Goal: Transaction & Acquisition: Purchase product/service

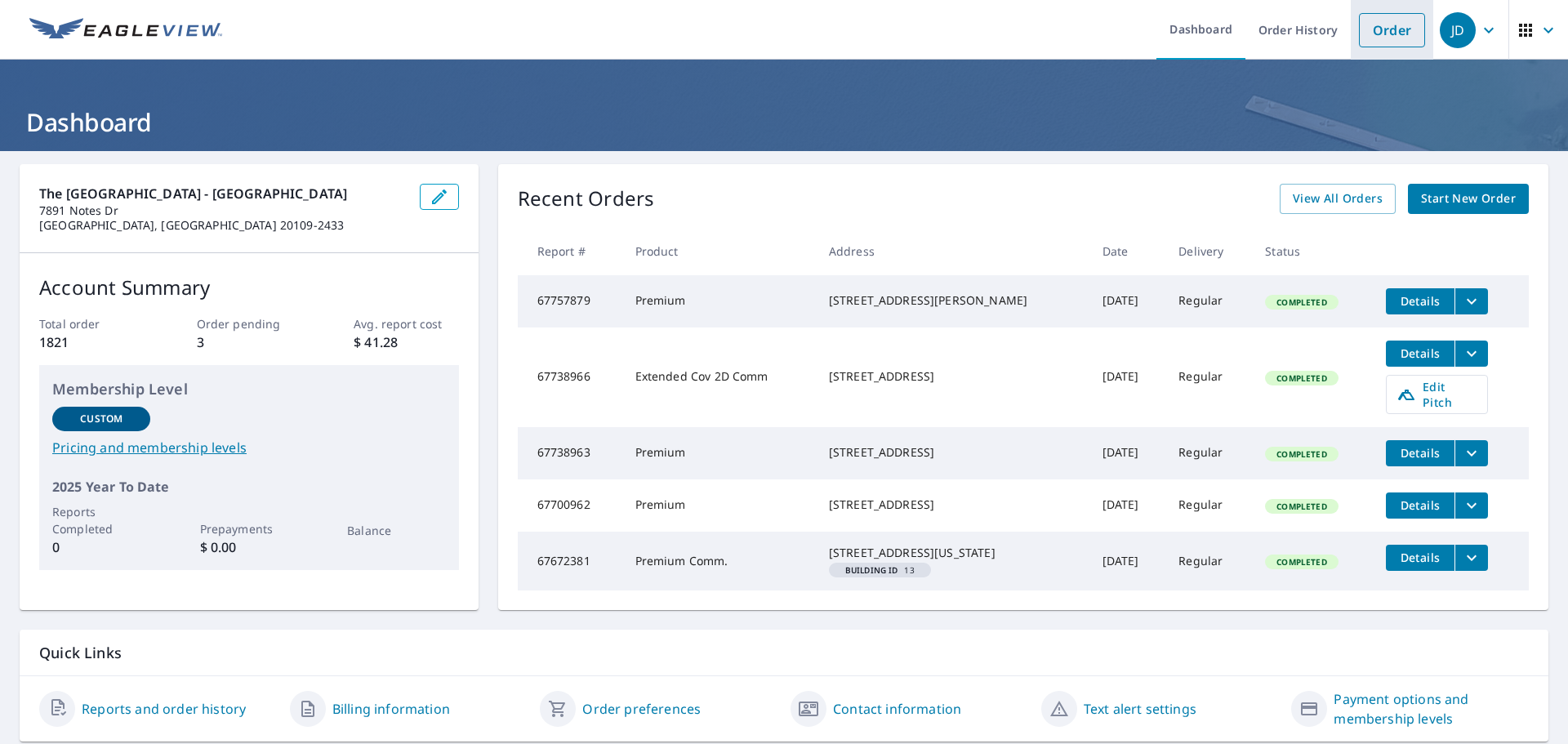
click at [1388, 34] on link "Order" at bounding box center [1391, 30] width 66 height 34
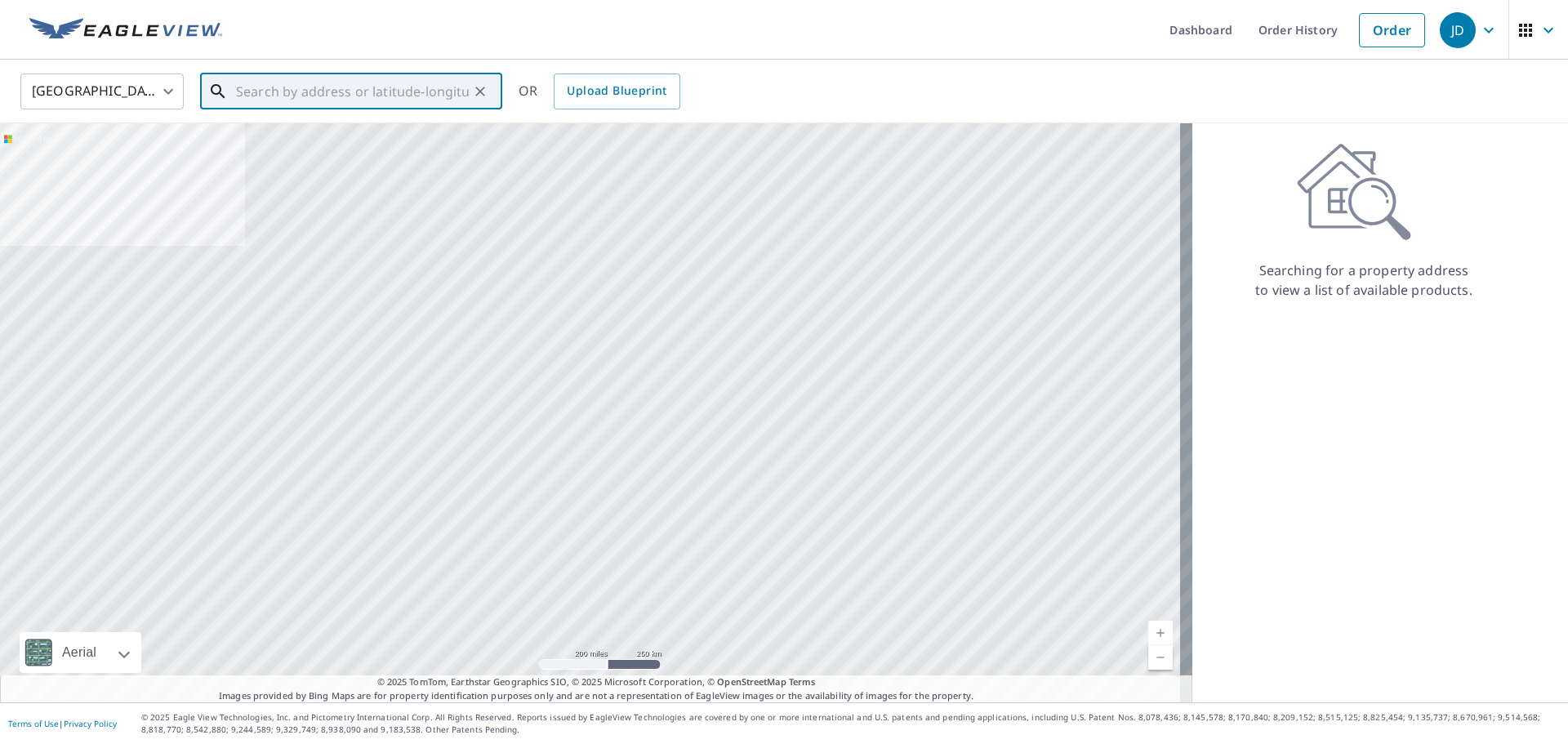
click at [371, 97] on input "text" at bounding box center [352, 91] width 233 height 46
paste input "14453 Woodstar Cour"
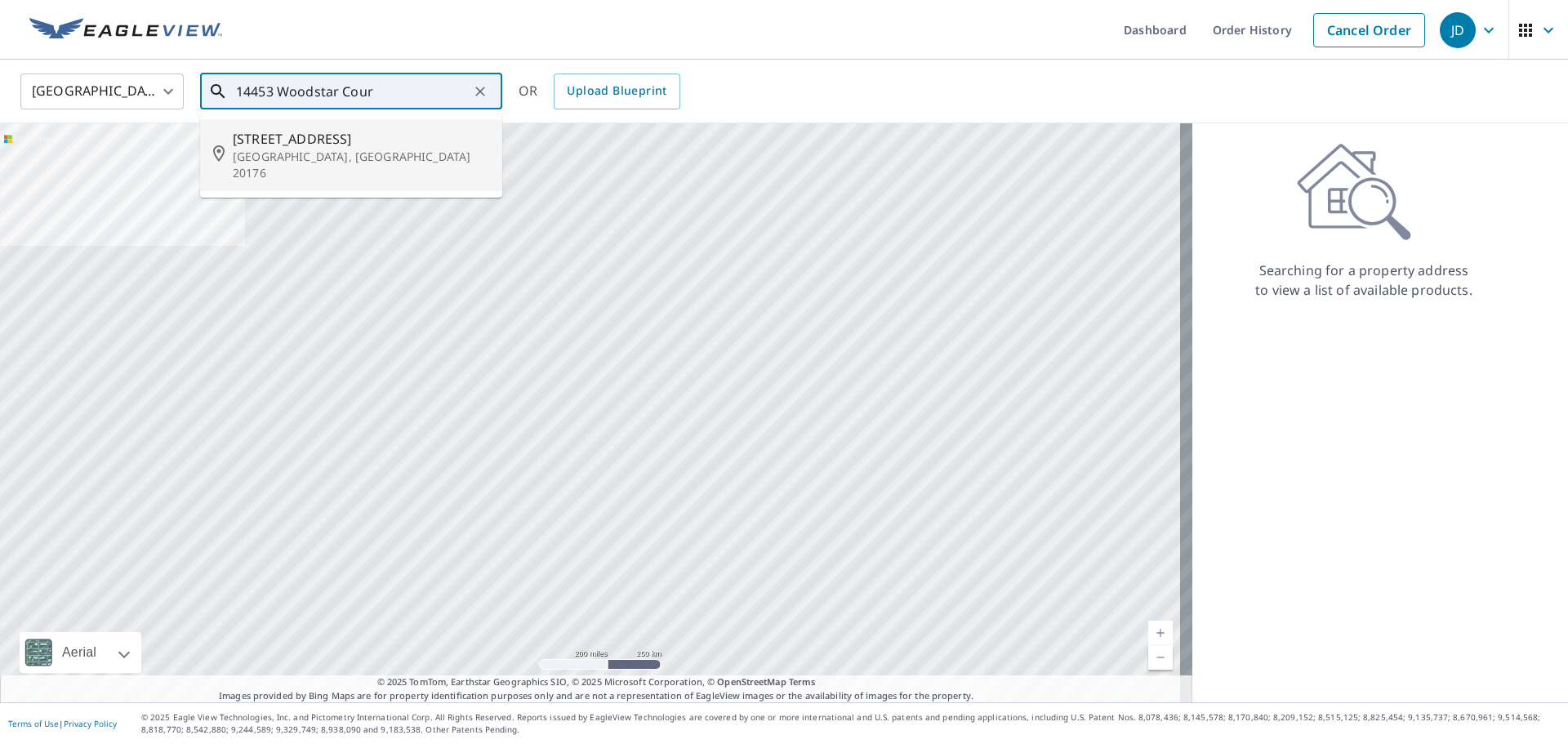
click at [357, 142] on span "[STREET_ADDRESS]" at bounding box center [360, 139] width 256 height 19
type input "[STREET_ADDRESS]"
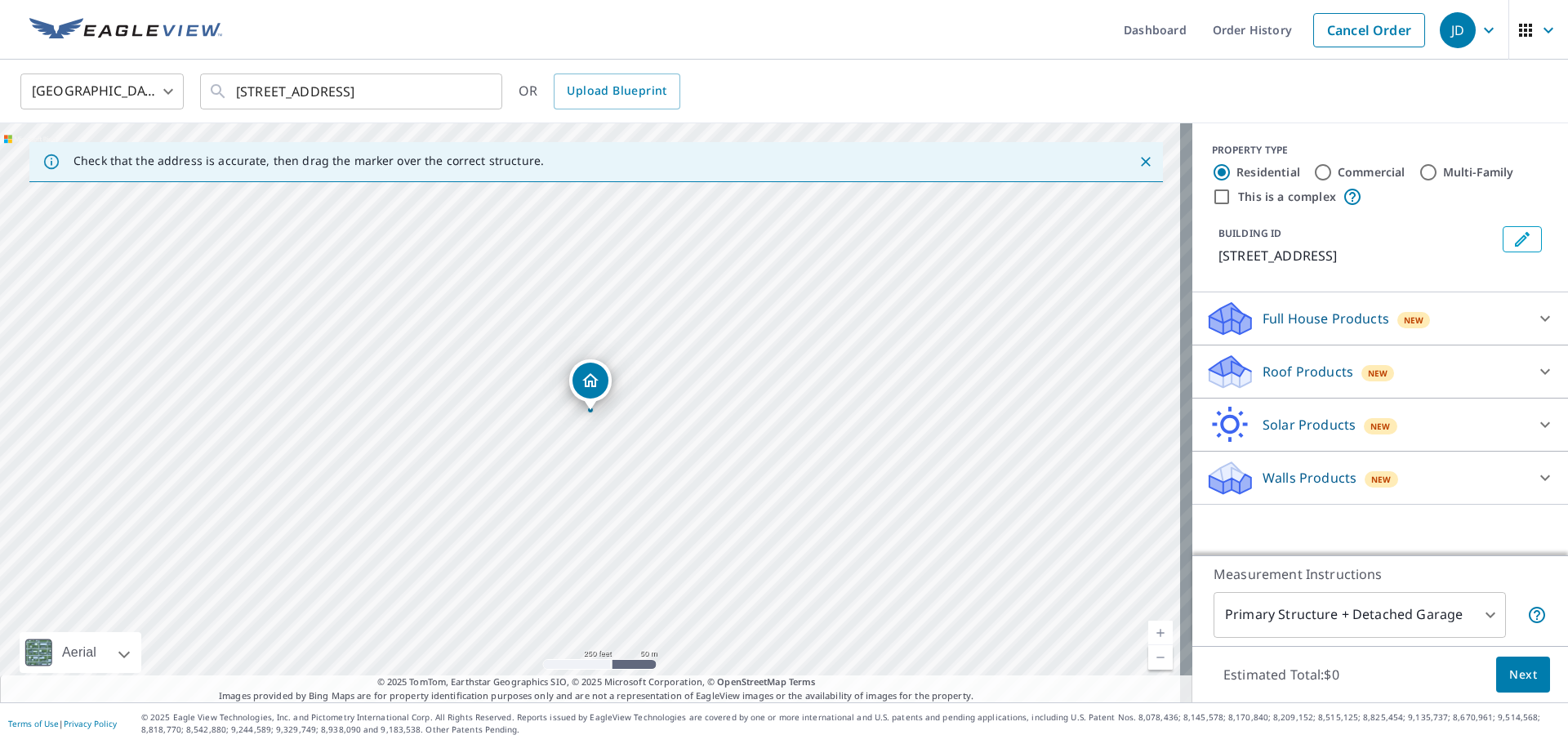
click at [1316, 369] on p "Roof Products" at bounding box center [1308, 371] width 91 height 19
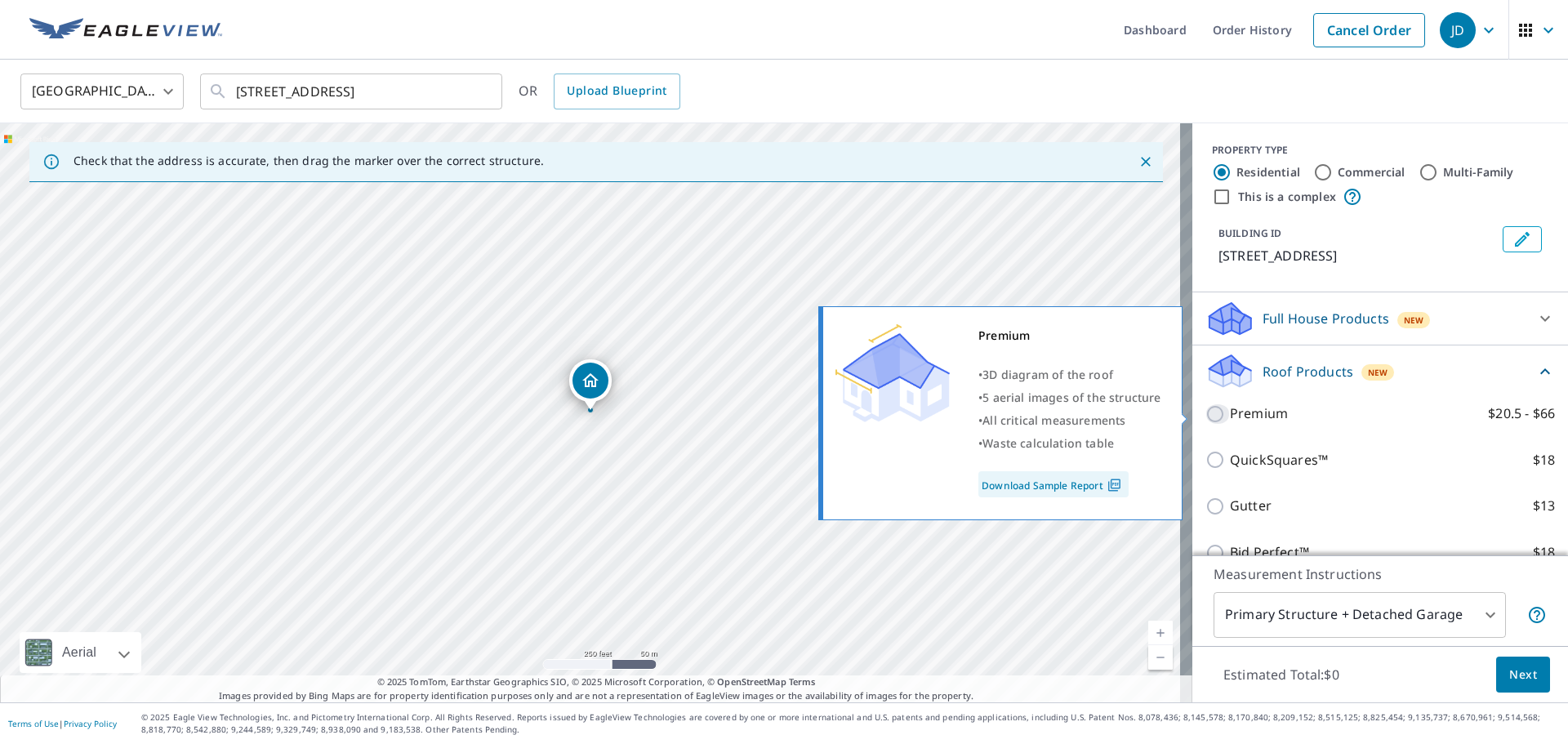
click at [1206, 417] on input "Premium $20.5 - $66" at bounding box center [1217, 413] width 24 height 19
checkbox input "true"
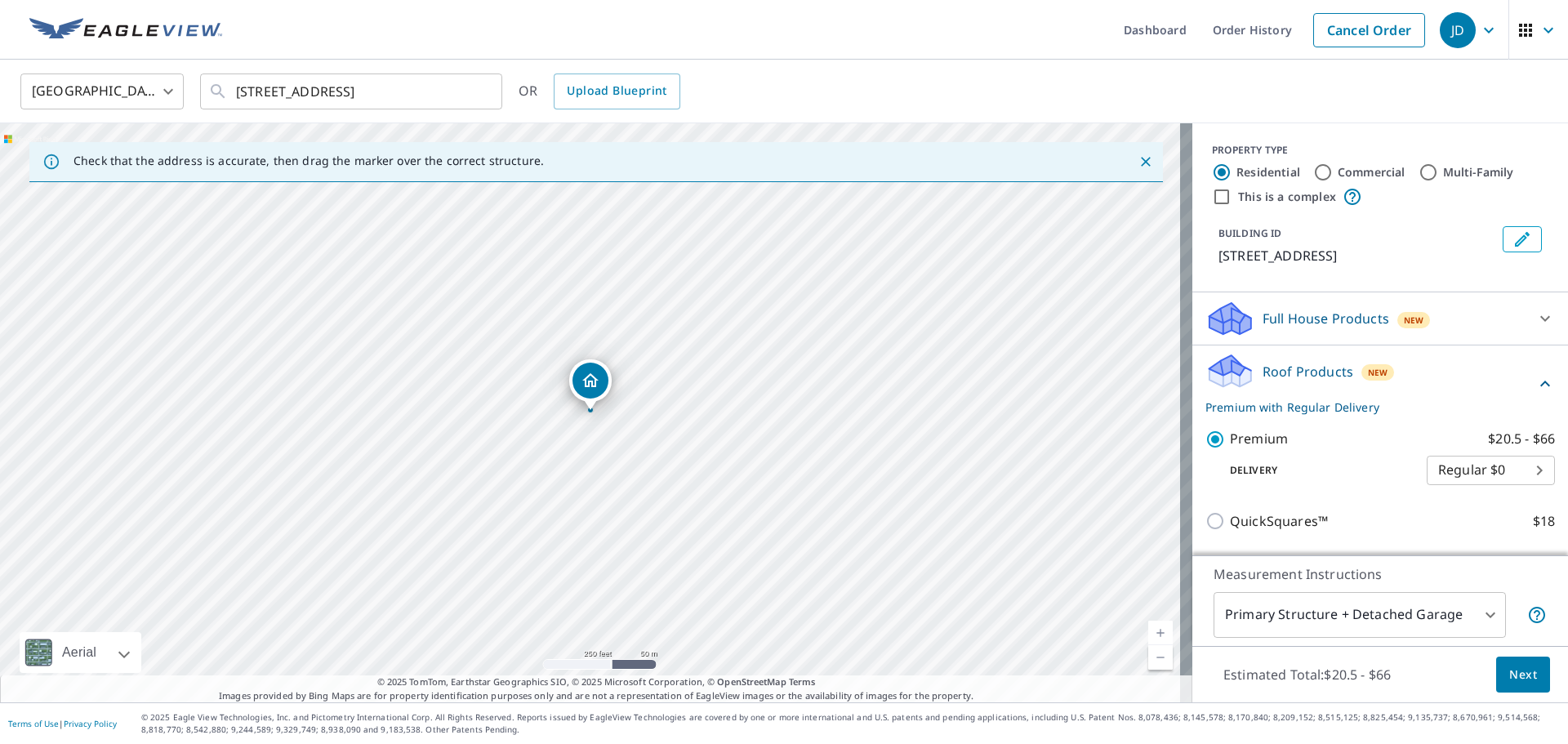
click at [1518, 681] on span "Next" at bounding box center [1522, 675] width 28 height 20
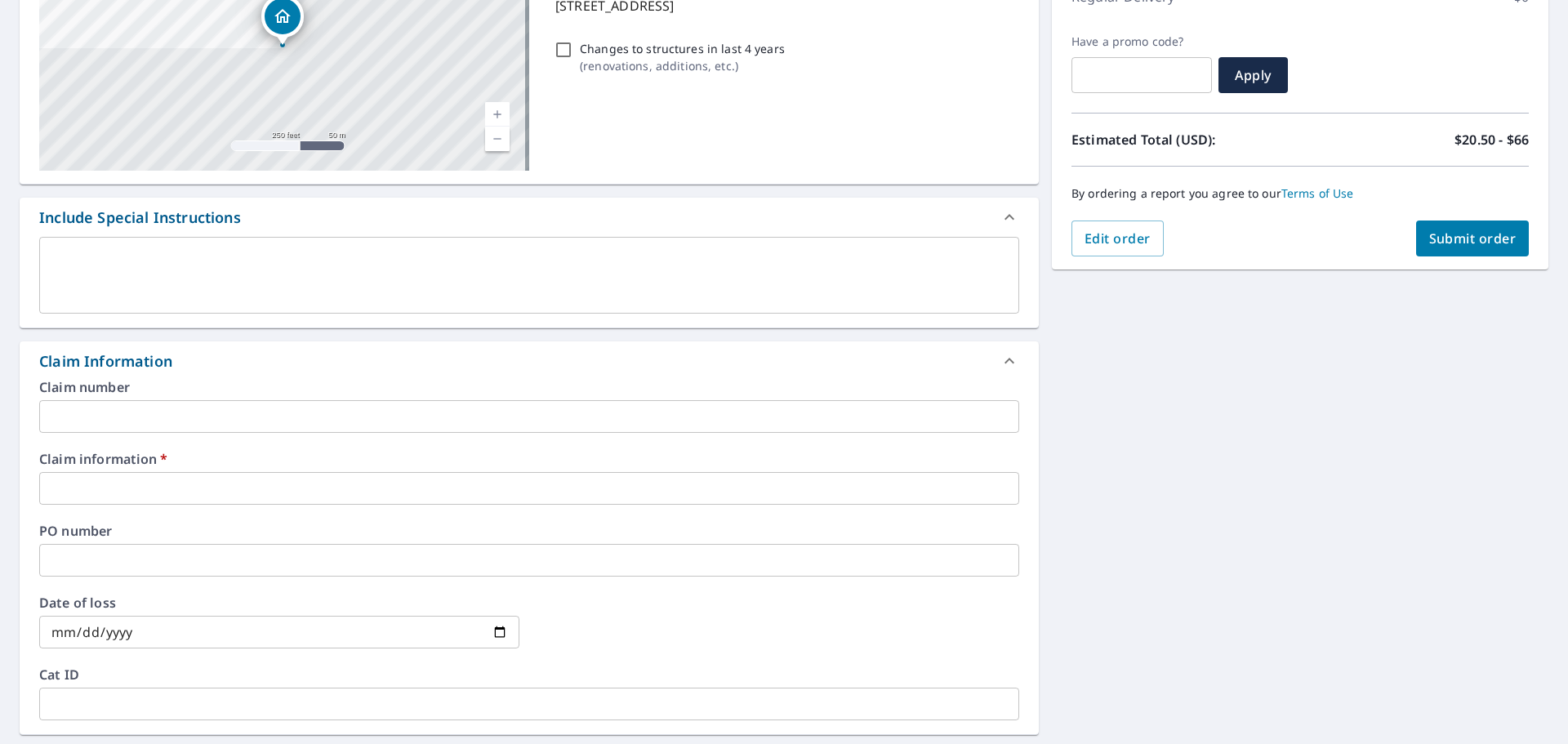
scroll to position [286, 0]
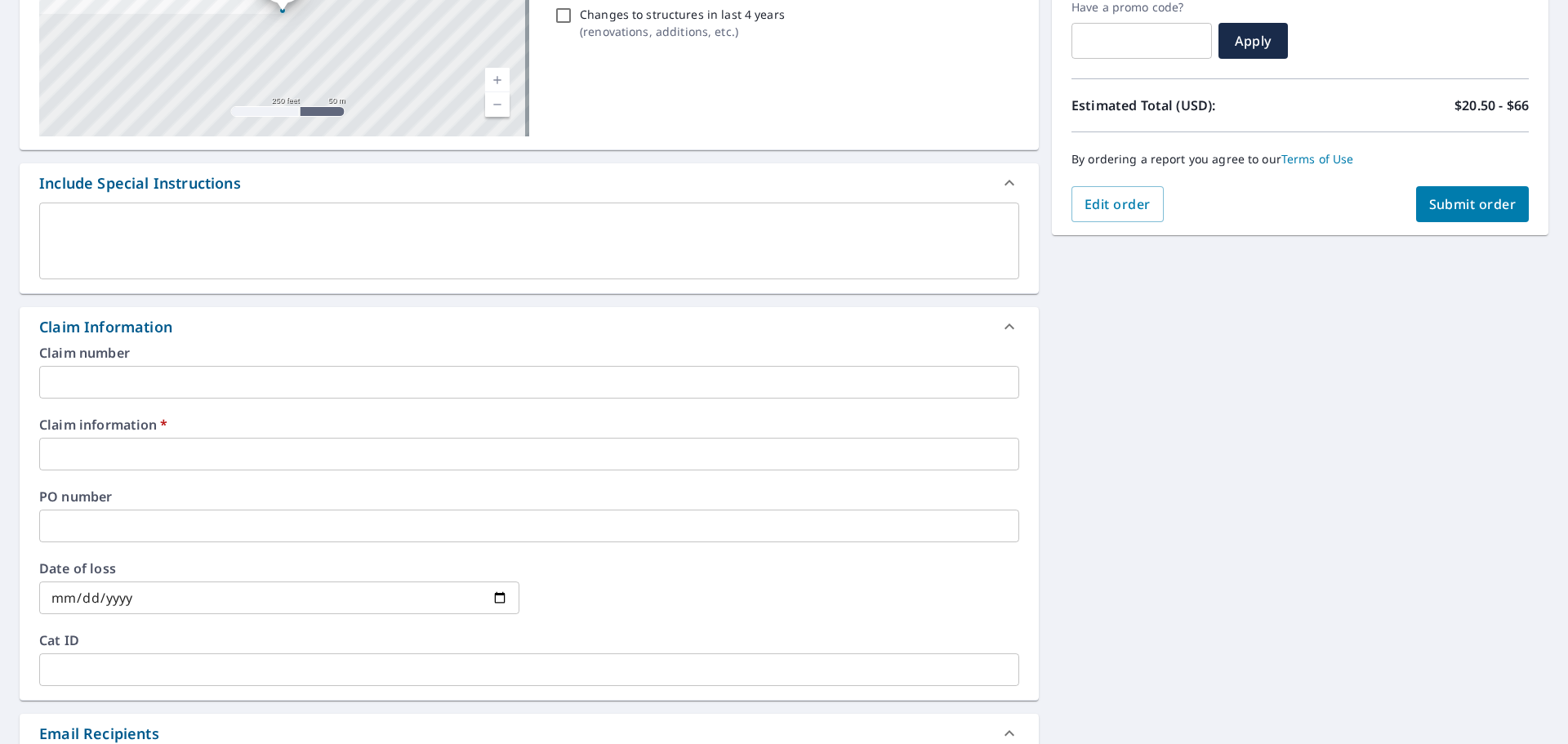
click at [80, 445] on input "text" at bounding box center [529, 453] width 980 height 33
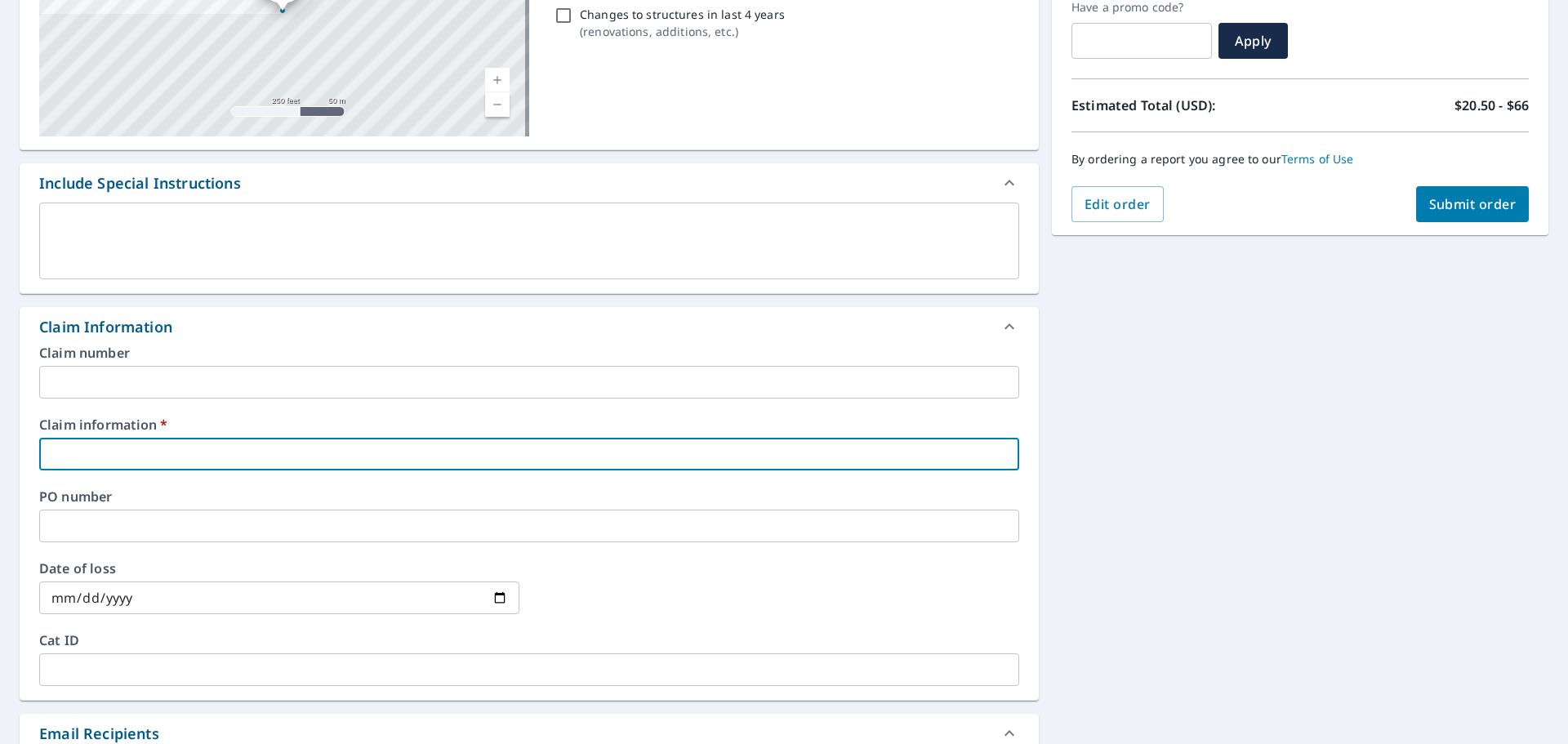
type input "0"
checkbox input "true"
type input "00"
checkbox input "true"
type input "000"
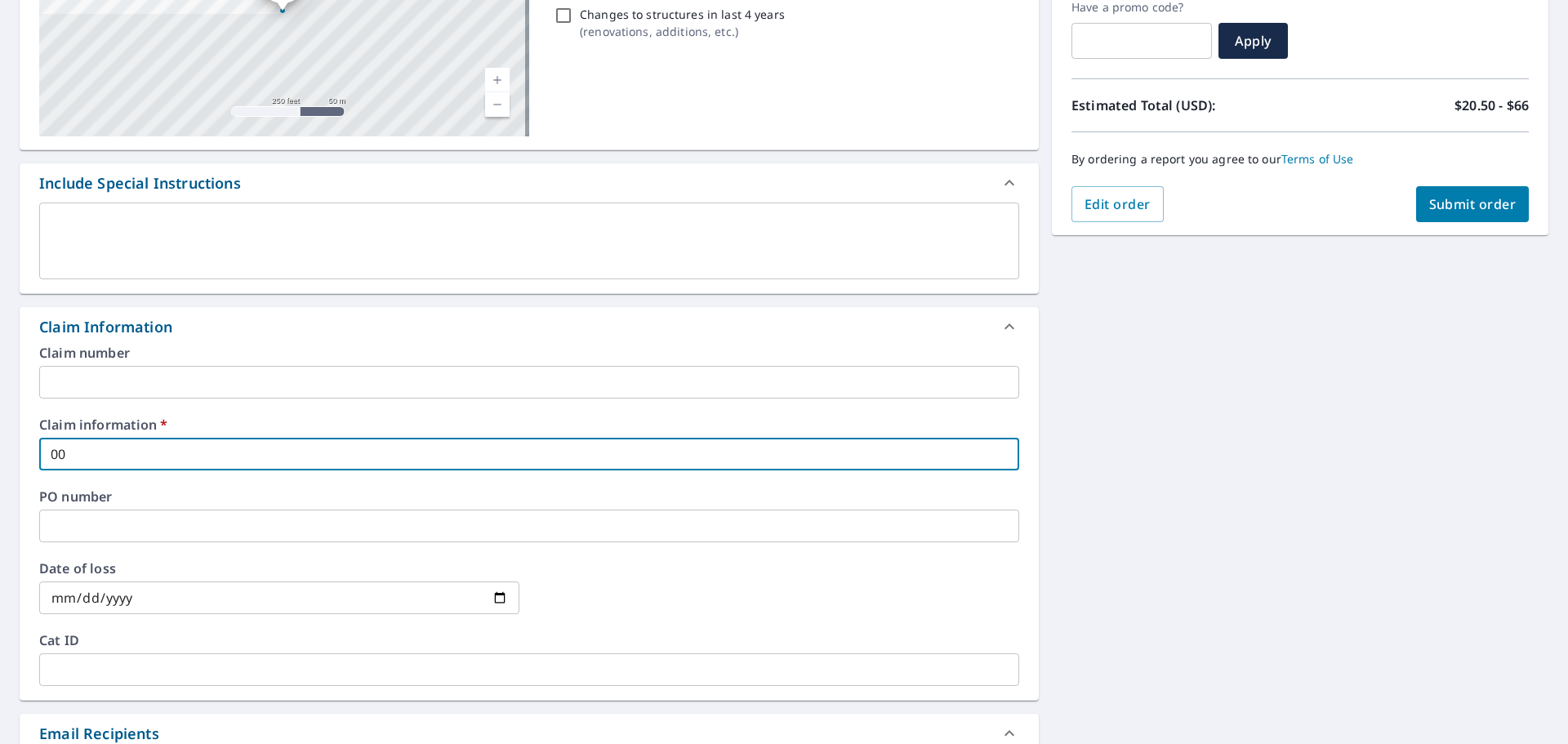
checkbox input "true"
type input "0000"
checkbox input "true"
type input "00000"
checkbox input "true"
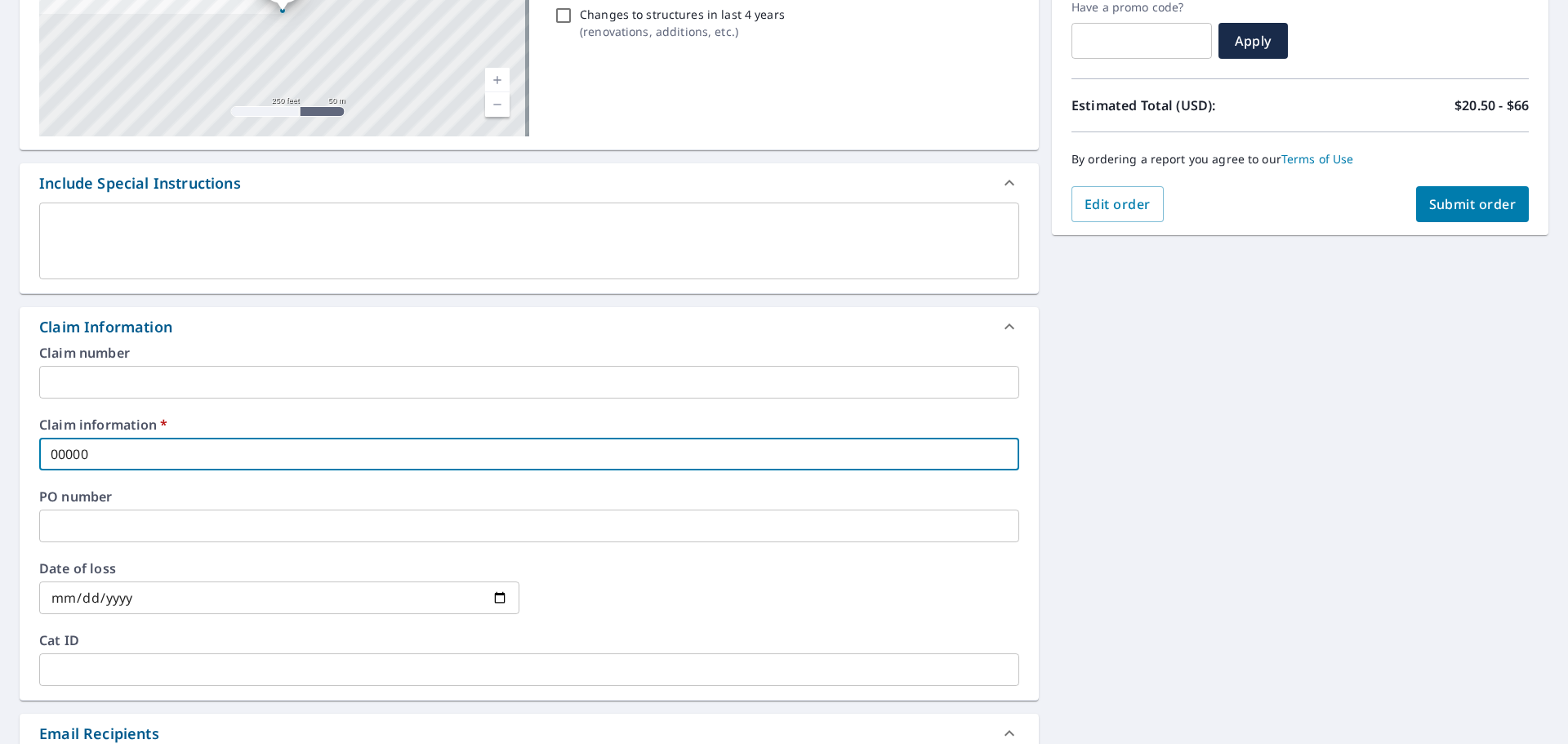
type input "000000"
checkbox input "true"
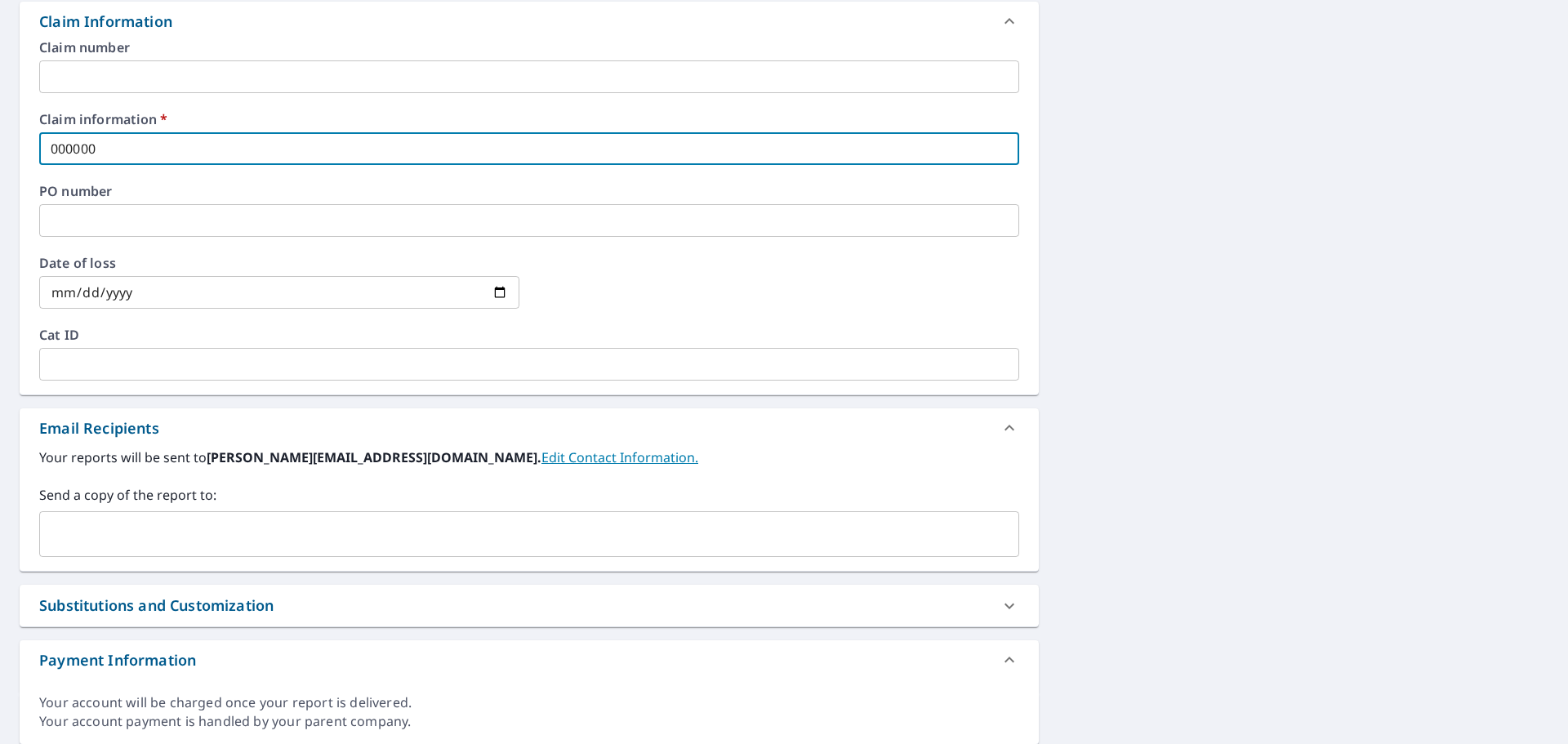
scroll to position [592, 0]
type input "000000"
click at [85, 528] on input "text" at bounding box center [517, 533] width 940 height 31
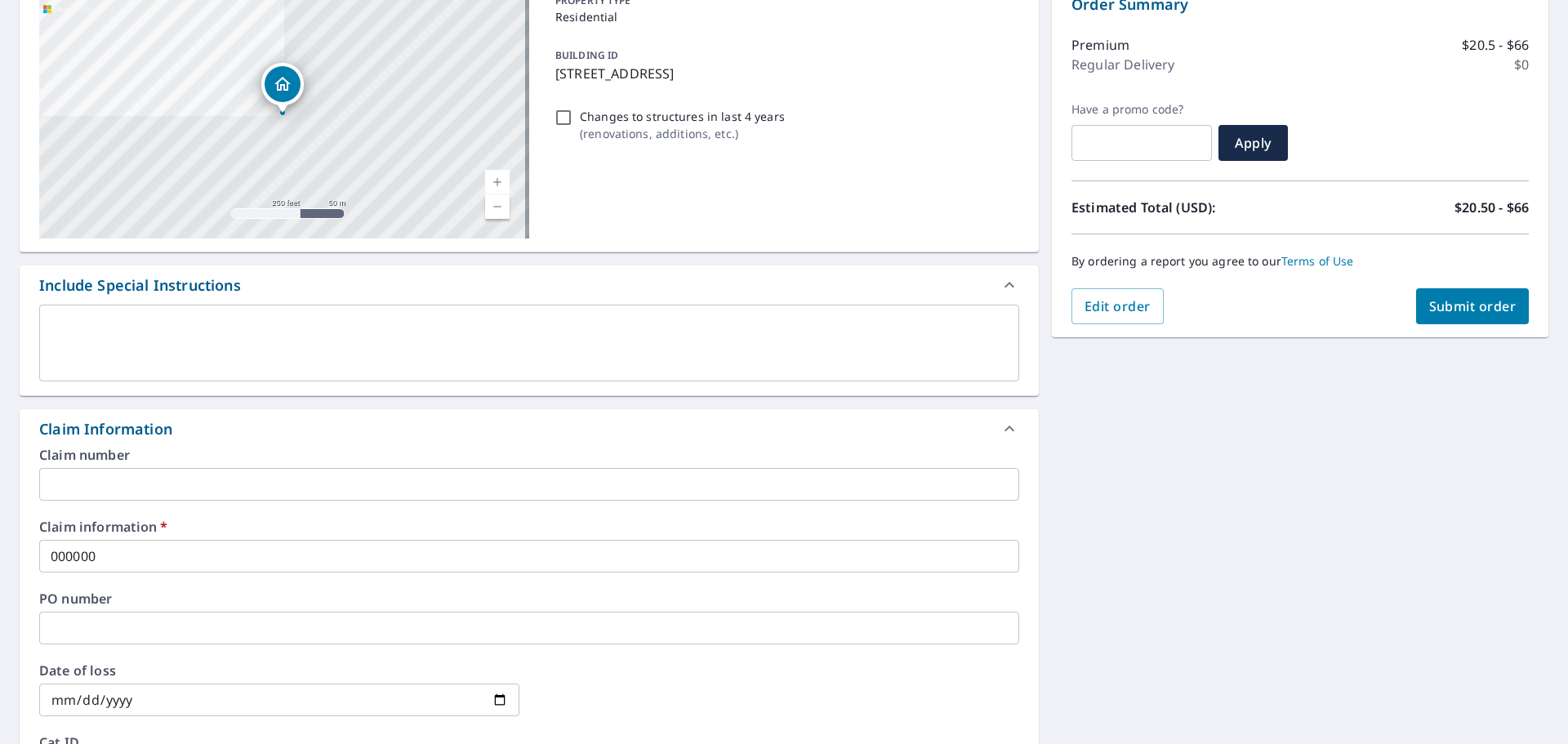
scroll to position [61, 0]
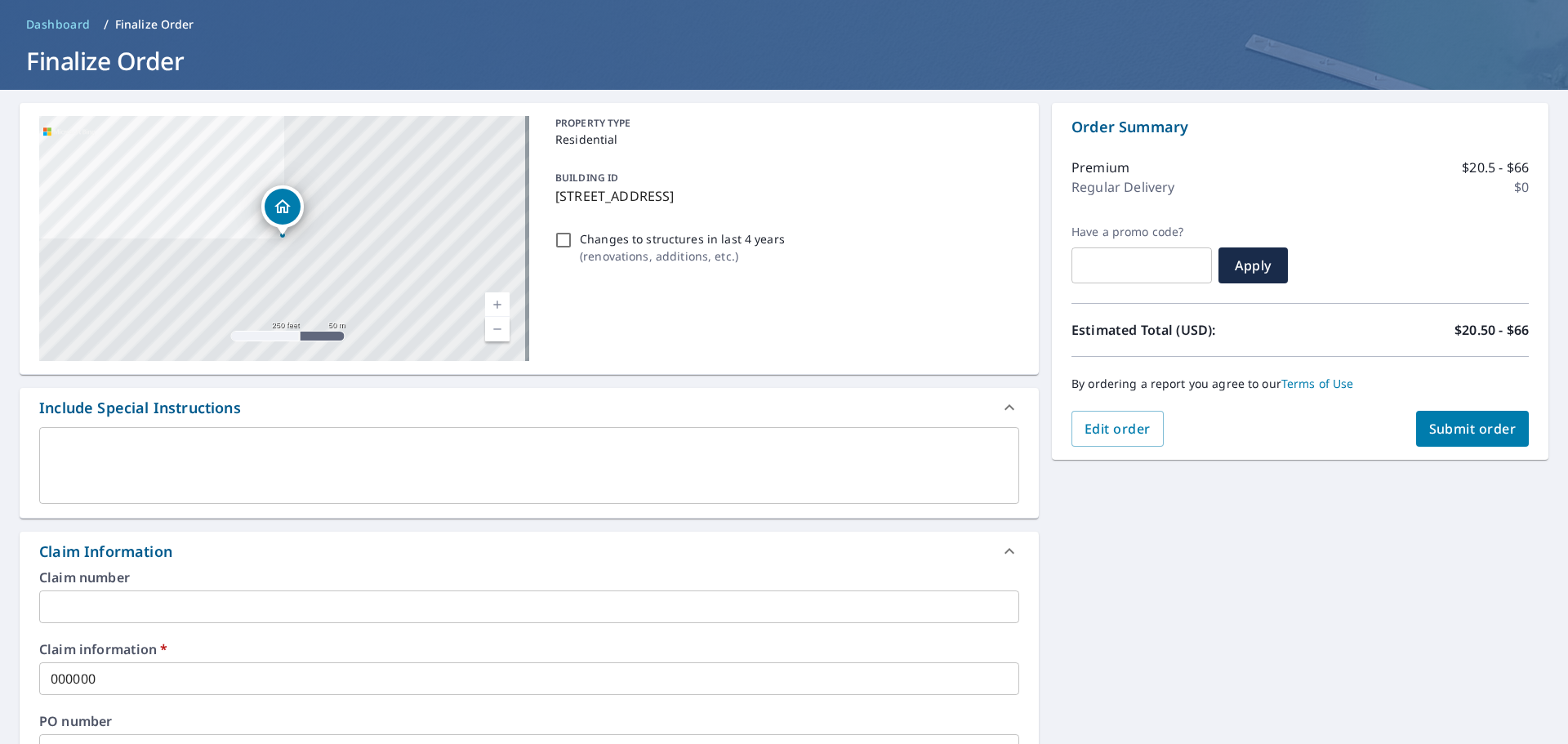
type input "[PERSON_NAME][EMAIL_ADDRESS][PERSON_NAME][DOMAIN_NAME]"
click at [1428, 415] on button "Submit order" at bounding box center [1473, 428] width 113 height 36
checkbox input "true"
